Goal: Entertainment & Leisure: Consume media (video, audio)

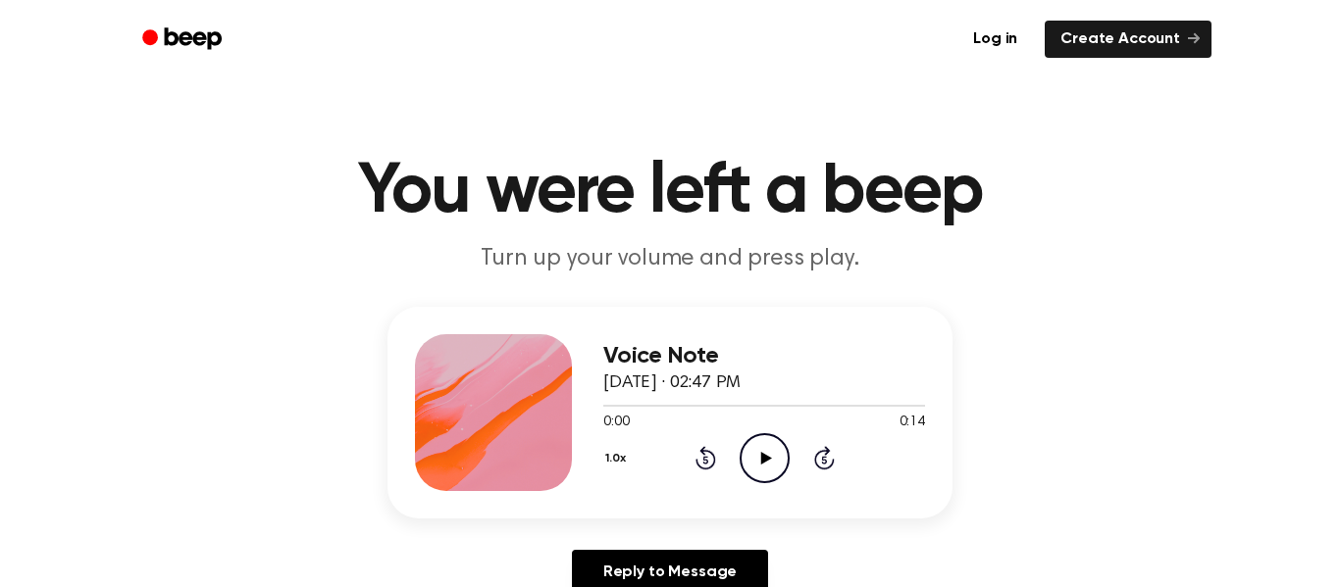
click at [769, 463] on icon "Play Audio" at bounding box center [764, 458] width 50 height 50
click at [762, 463] on icon at bounding box center [764, 458] width 9 height 13
click at [762, 463] on icon "Play Audio" at bounding box center [764, 458] width 50 height 50
click at [774, 456] on icon "Play Audio" at bounding box center [764, 458] width 50 height 50
click at [765, 458] on icon at bounding box center [765, 458] width 11 height 13
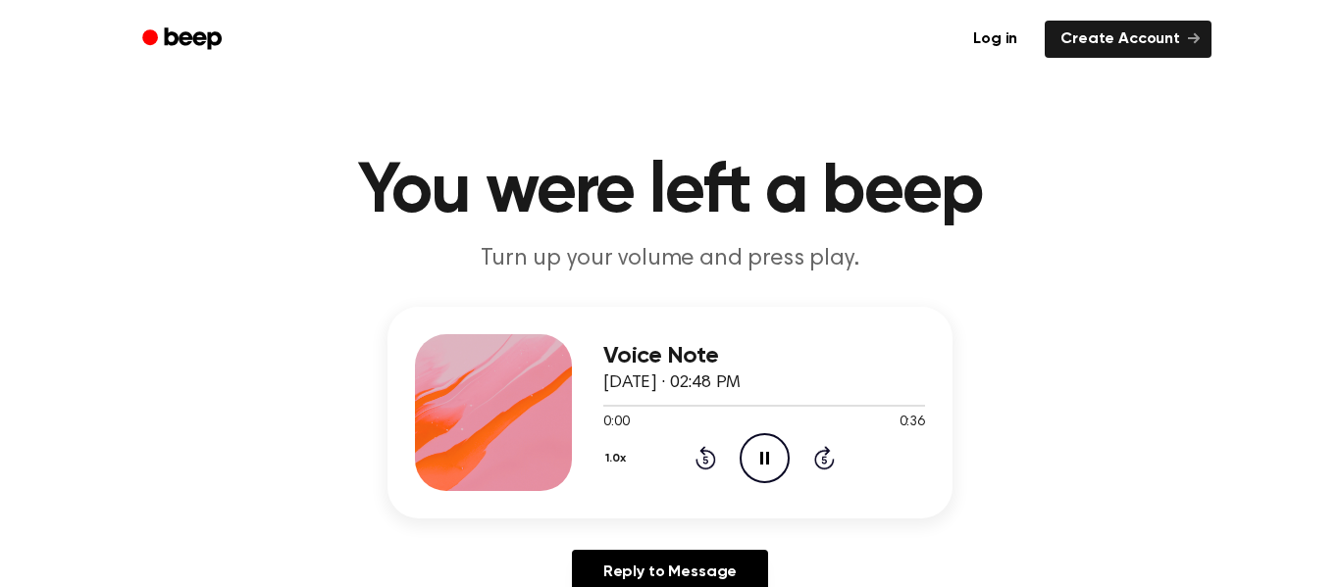
click at [766, 460] on icon at bounding box center [764, 458] width 9 height 13
click at [697, 454] on icon "Rewind 5 seconds" at bounding box center [705, 457] width 22 height 25
click at [761, 460] on icon at bounding box center [765, 458] width 11 height 13
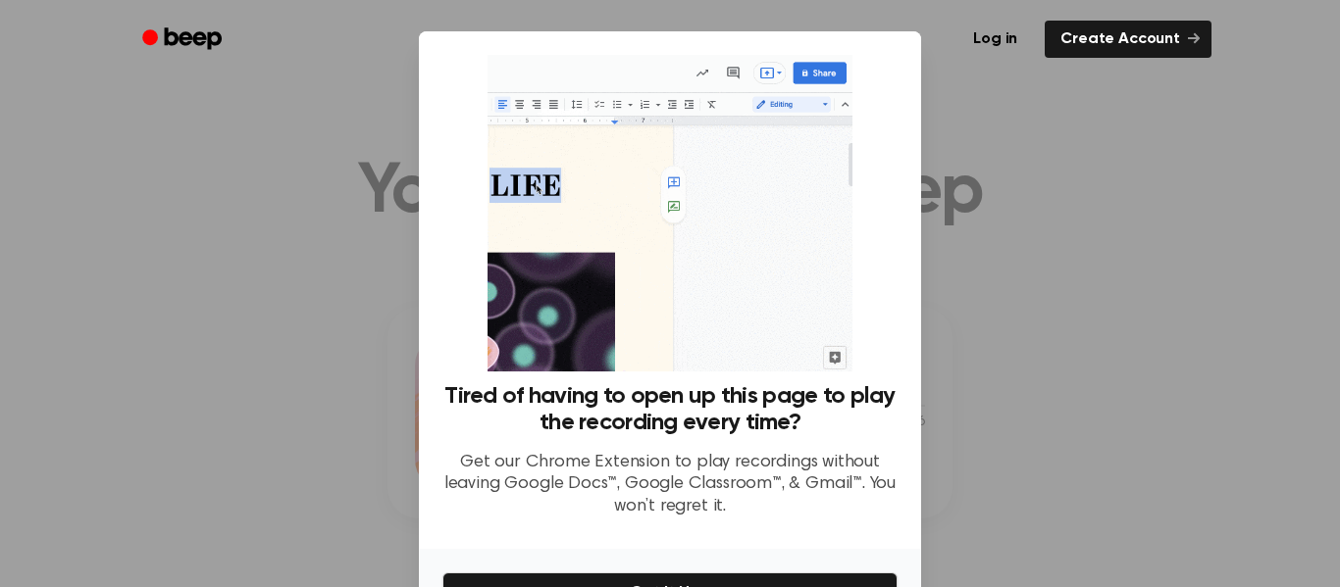
click at [965, 327] on div at bounding box center [670, 293] width 1340 height 587
